Goal: Task Accomplishment & Management: Manage account settings

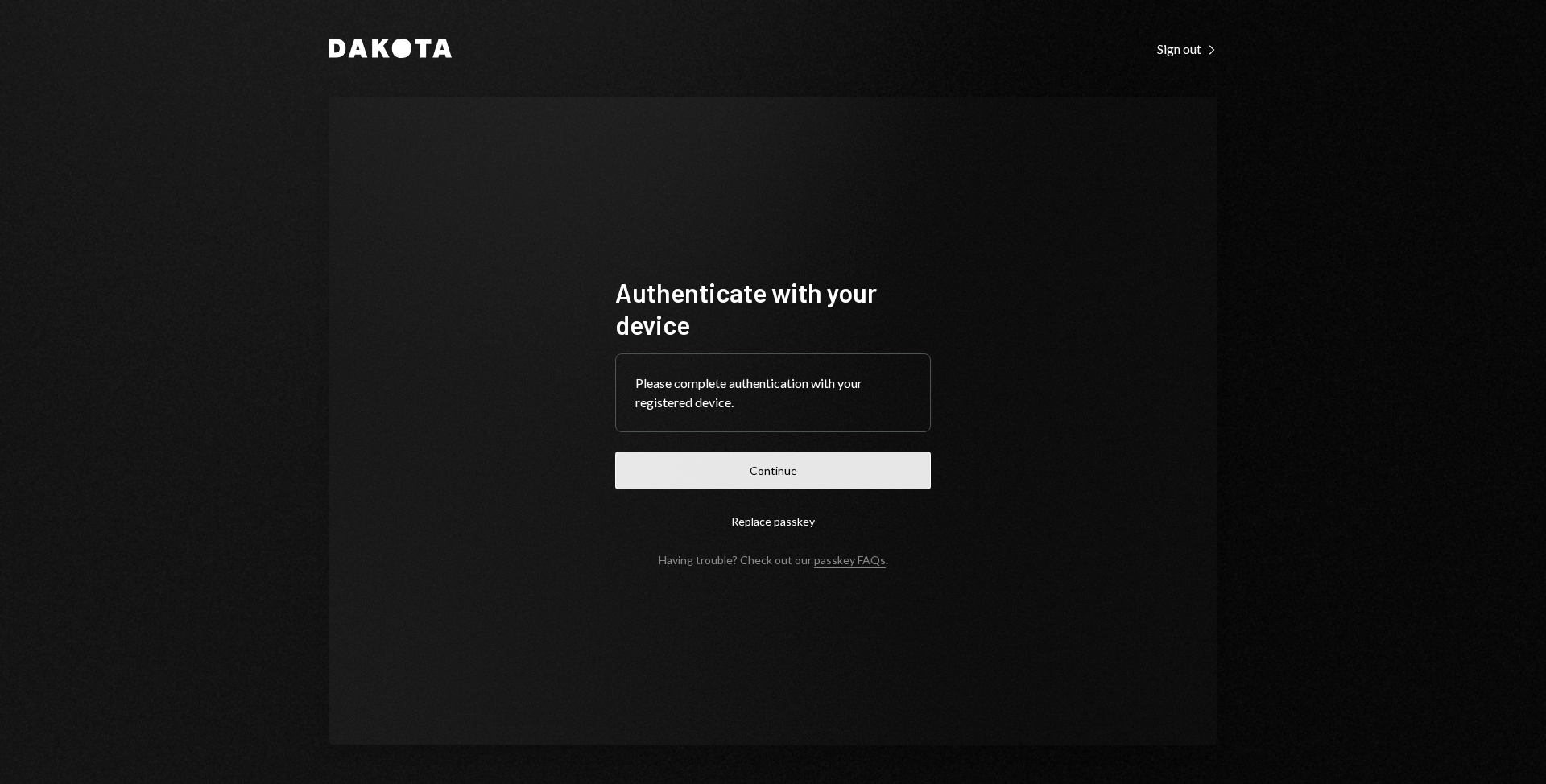
click at [894, 466] on button "Continue" at bounding box center [773, 470] width 315 height 38
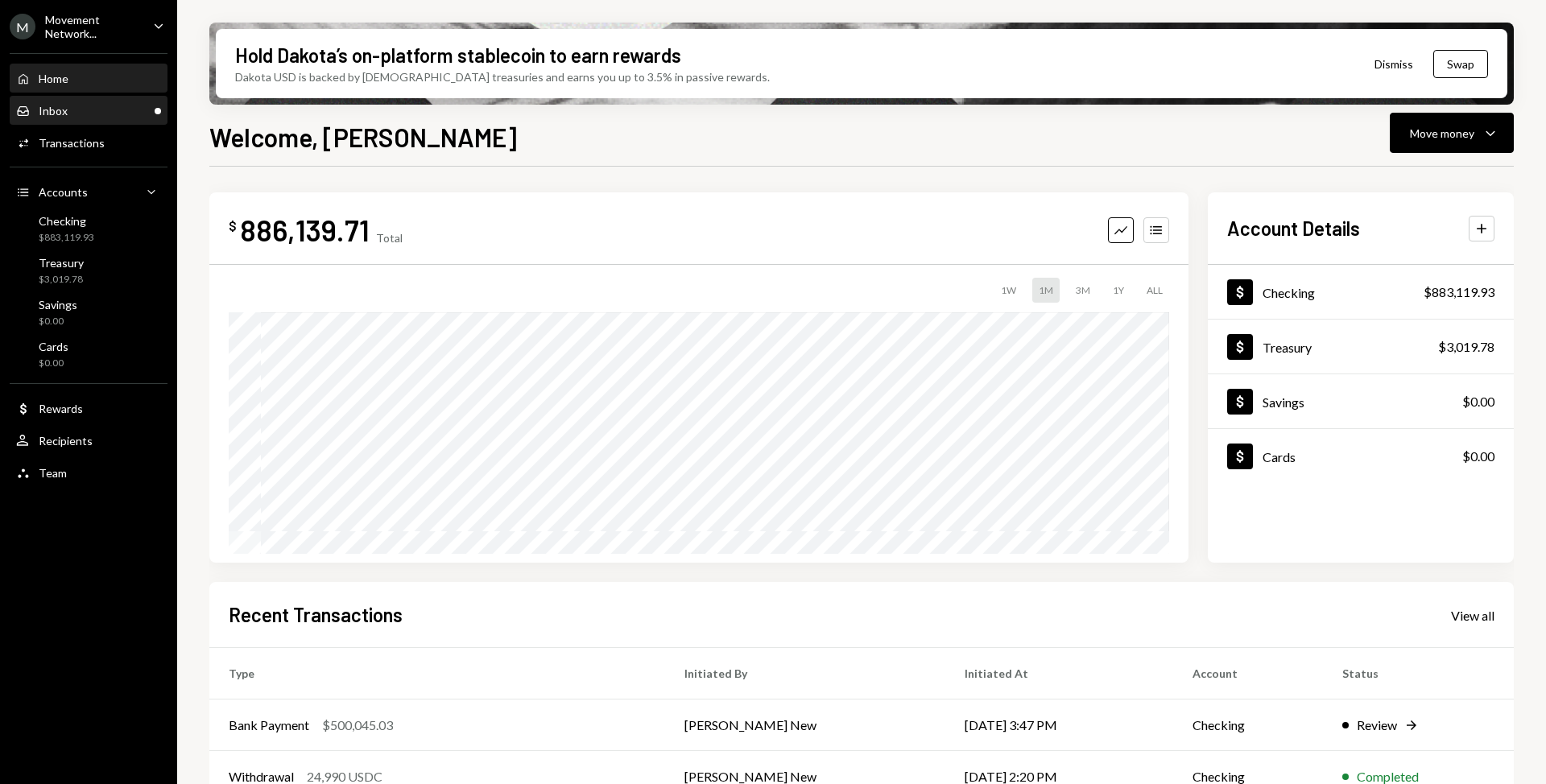
click at [132, 115] on div "Inbox Inbox" at bounding box center [89, 111] width 145 height 15
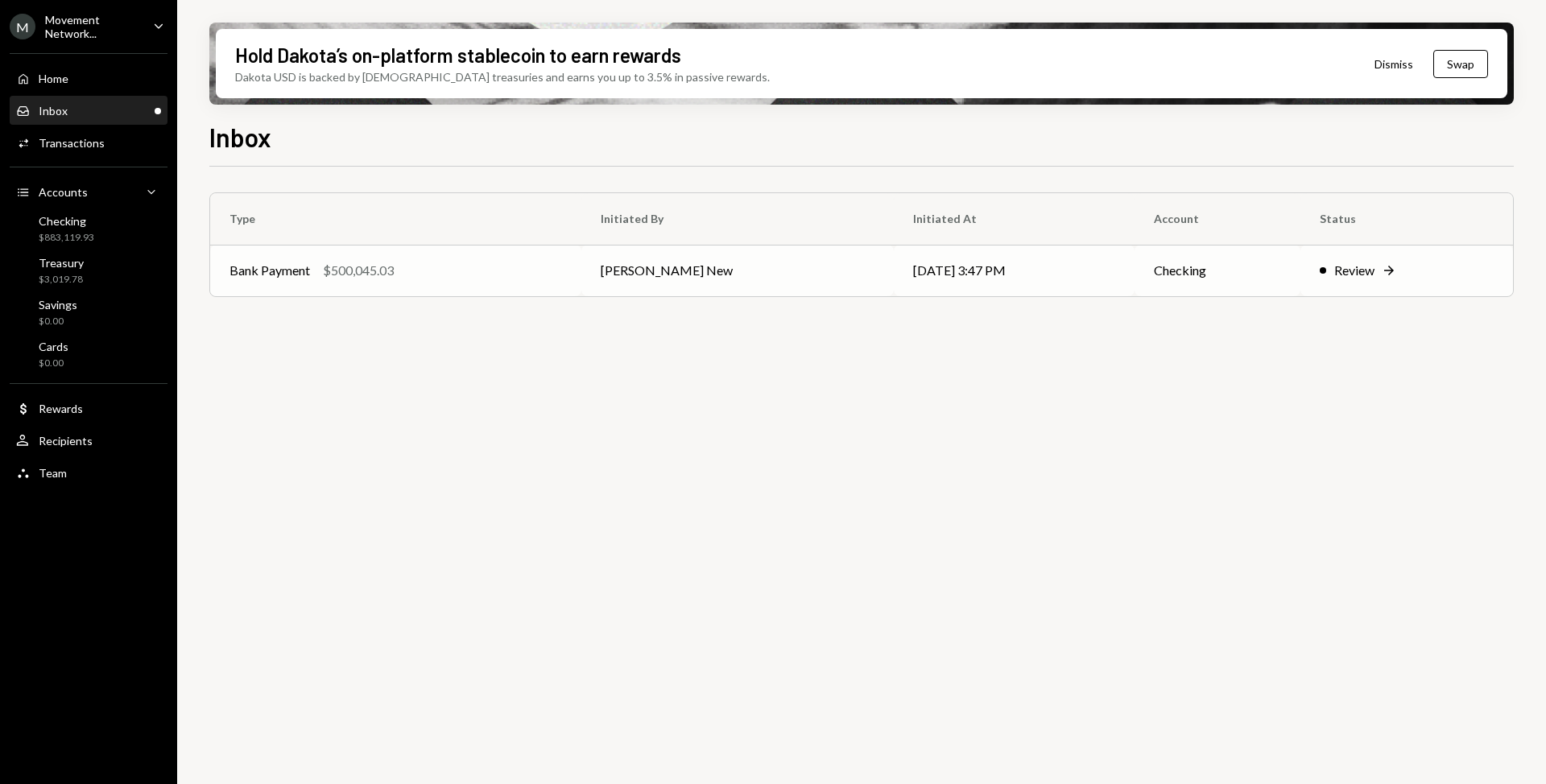
click at [455, 274] on div "Bank Payment $500,045.03" at bounding box center [395, 271] width 332 height 19
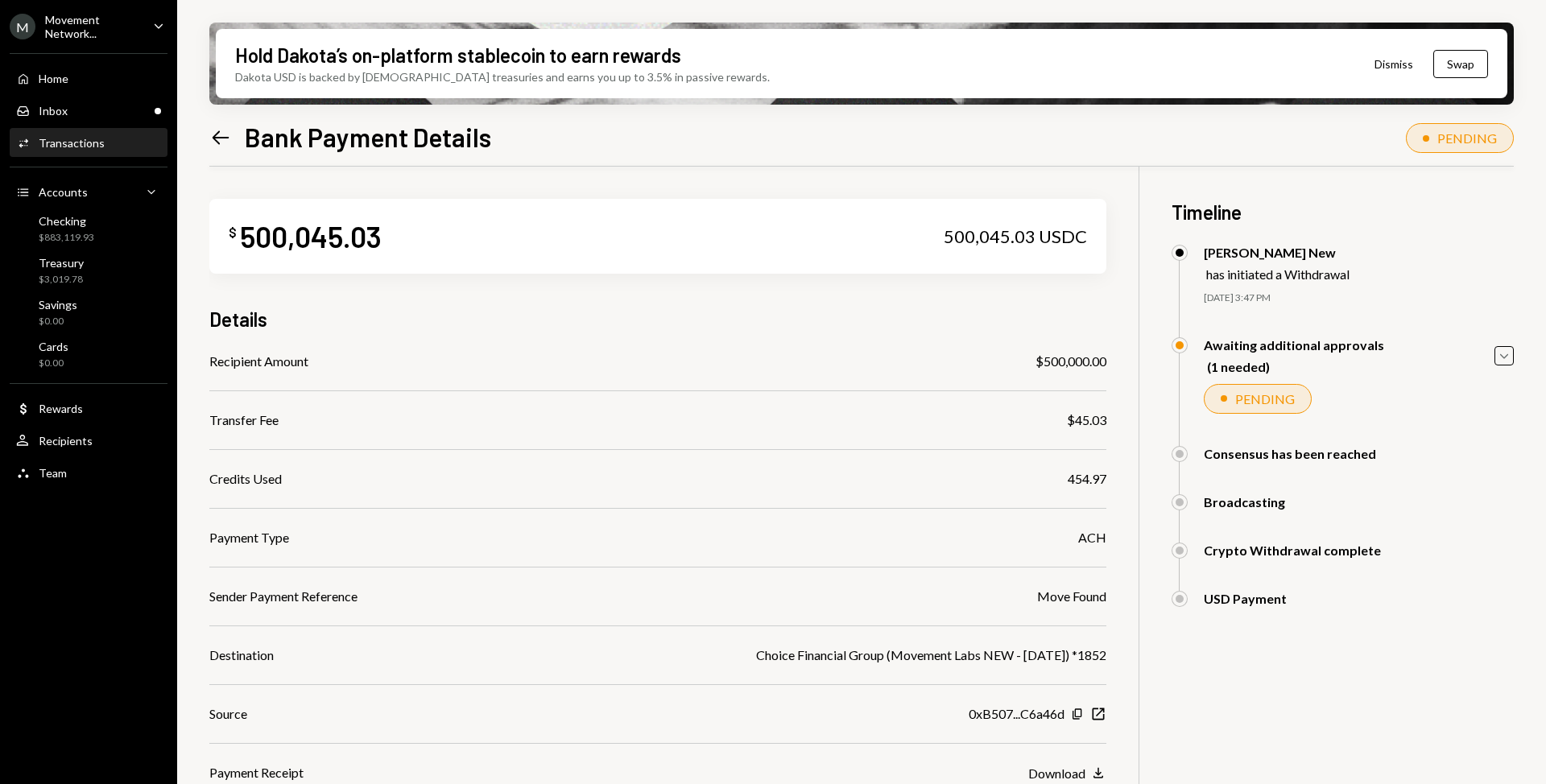
scroll to position [128, 0]
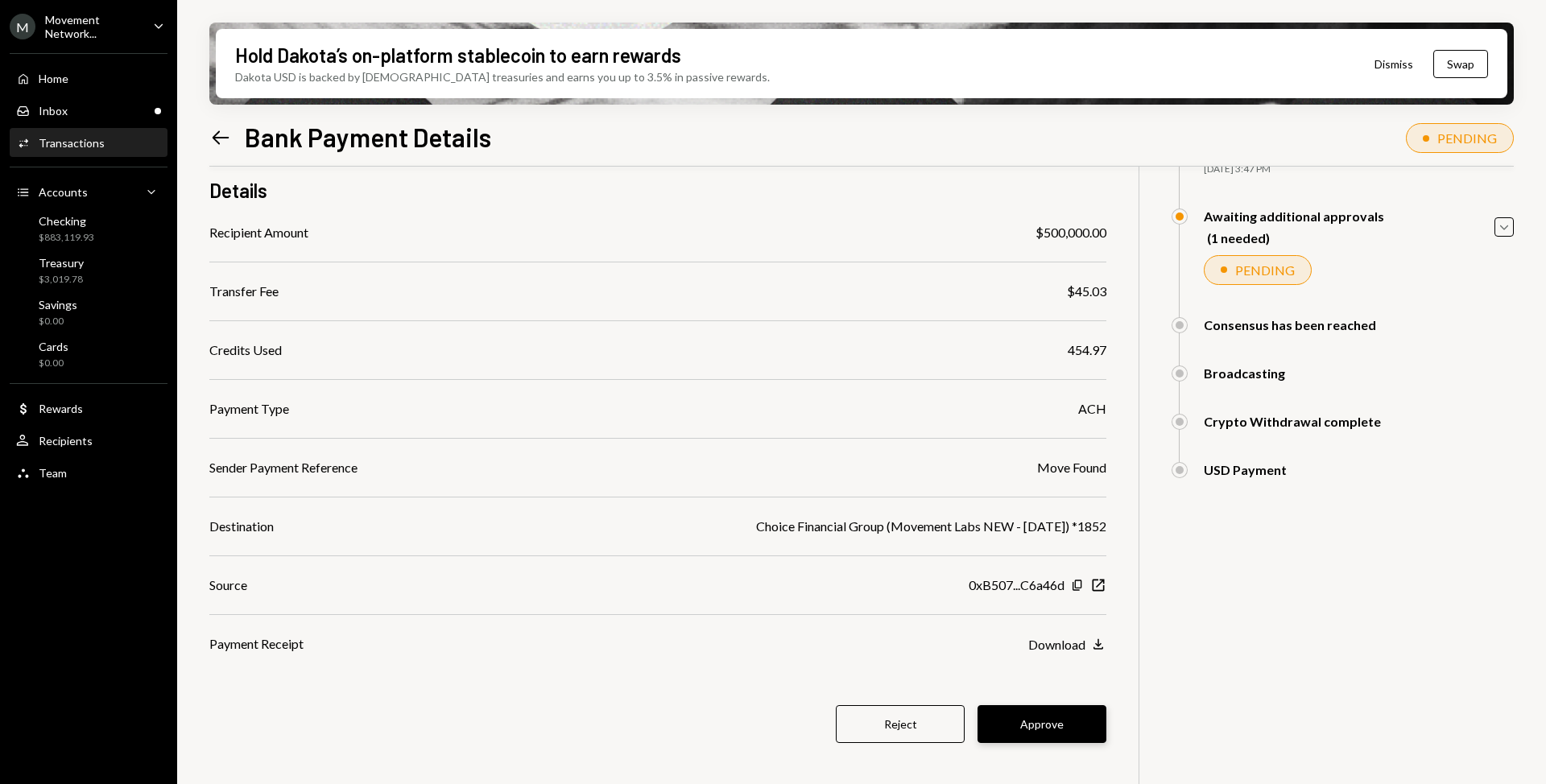
click at [1049, 716] on button "Approve" at bounding box center [1042, 724] width 128 height 38
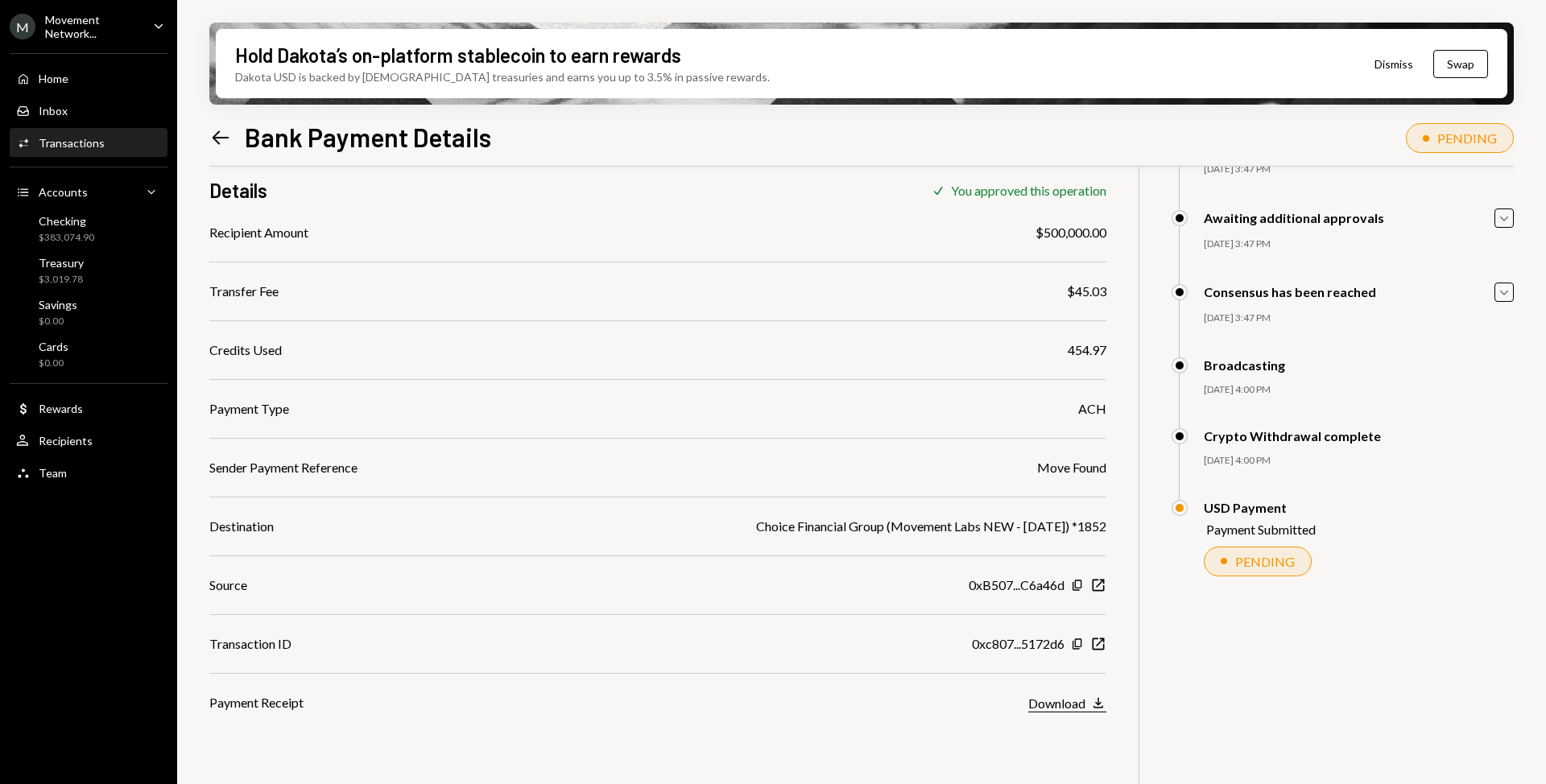
click at [1095, 704] on icon "Download" at bounding box center [1098, 703] width 16 height 16
click at [71, 79] on div "Home Home" at bounding box center [89, 79] width 145 height 15
